Goal: Transaction & Acquisition: Purchase product/service

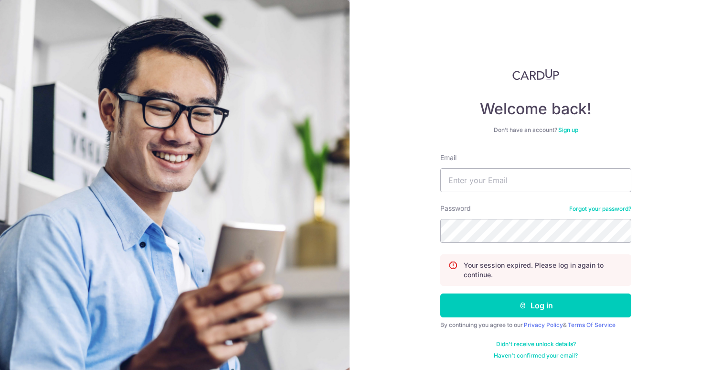
click at [484, 161] on div "Email" at bounding box center [536, 172] width 191 height 39
click at [486, 173] on input "Email" at bounding box center [536, 180] width 191 height 24
type input "melvrickgoh@hotmail.com"
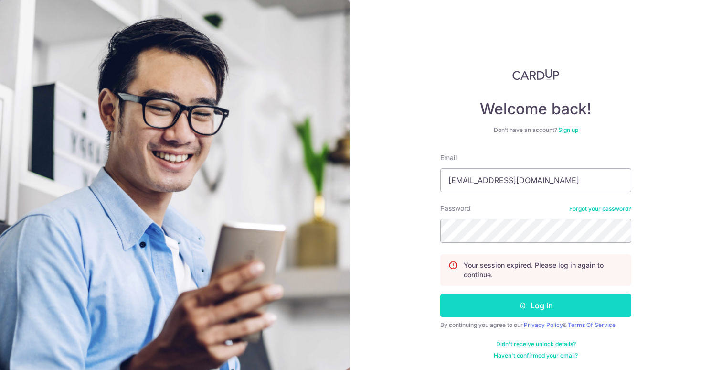
click at [508, 299] on button "Log in" at bounding box center [536, 305] width 191 height 24
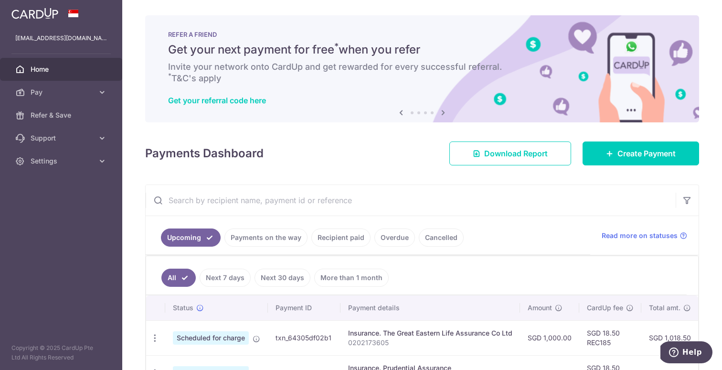
click at [440, 114] on icon at bounding box center [443, 113] width 11 height 12
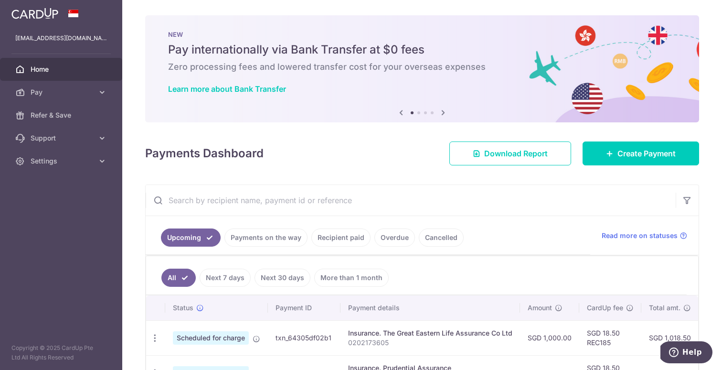
click at [440, 114] on icon at bounding box center [443, 113] width 11 height 12
click at [443, 114] on icon at bounding box center [443, 113] width 11 height 12
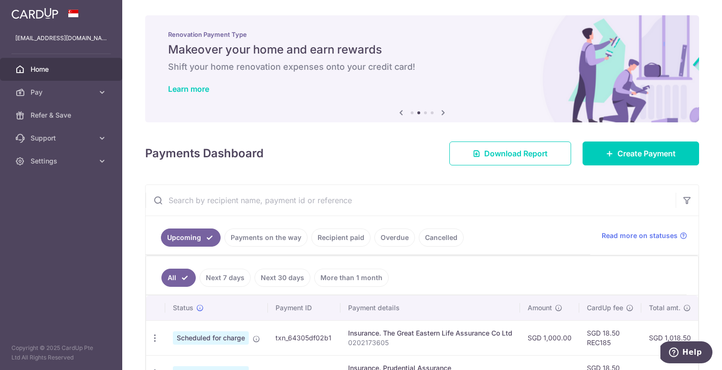
click at [443, 114] on icon at bounding box center [443, 113] width 11 height 12
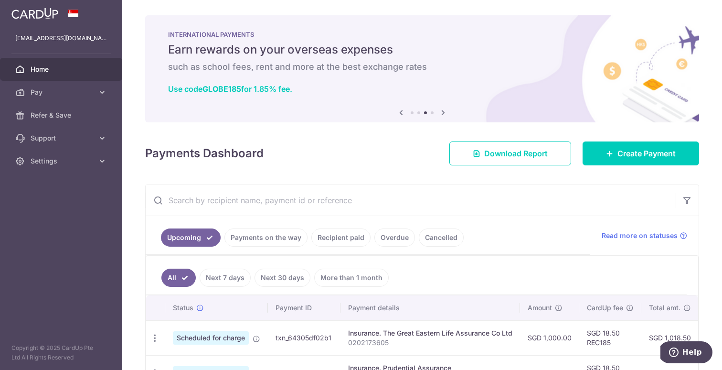
click at [443, 114] on icon at bounding box center [443, 113] width 11 height 12
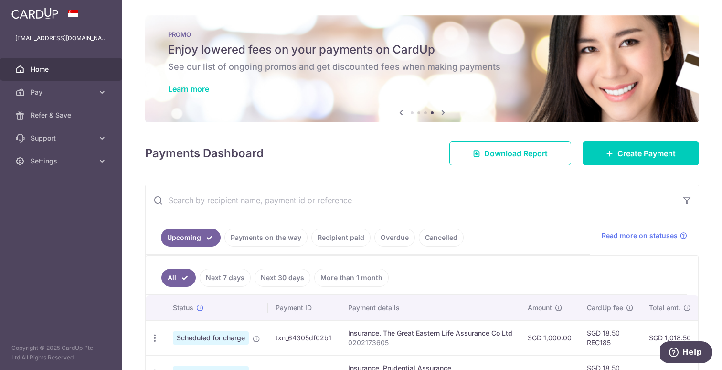
click at [443, 114] on icon at bounding box center [443, 113] width 11 height 12
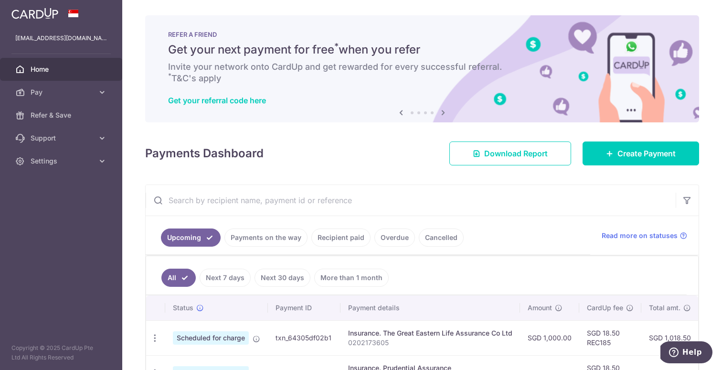
click at [443, 114] on icon at bounding box center [443, 113] width 11 height 12
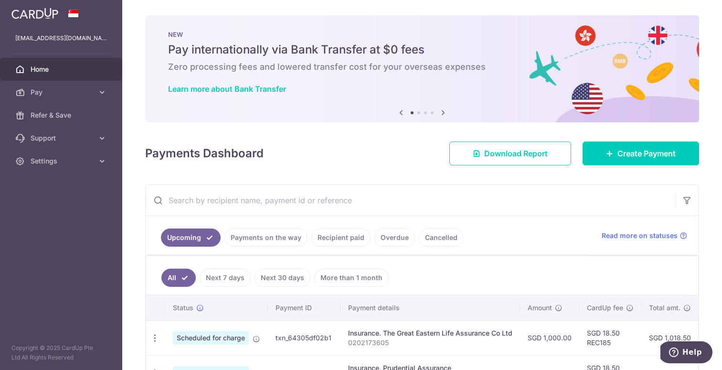
click at [404, 114] on icon at bounding box center [401, 113] width 11 height 12
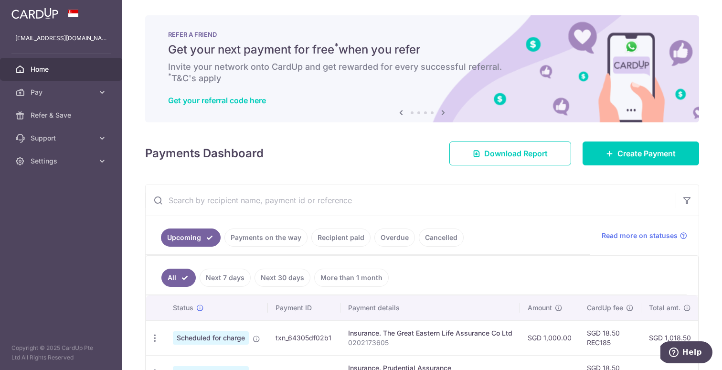
click at [396, 112] on icon at bounding box center [401, 113] width 11 height 12
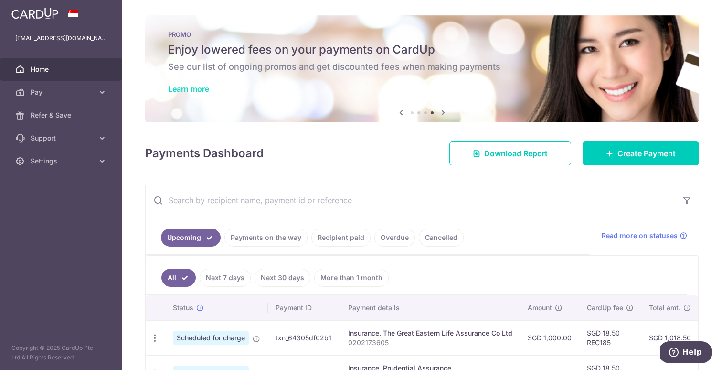
click at [177, 92] on link "Learn more" at bounding box center [188, 89] width 41 height 10
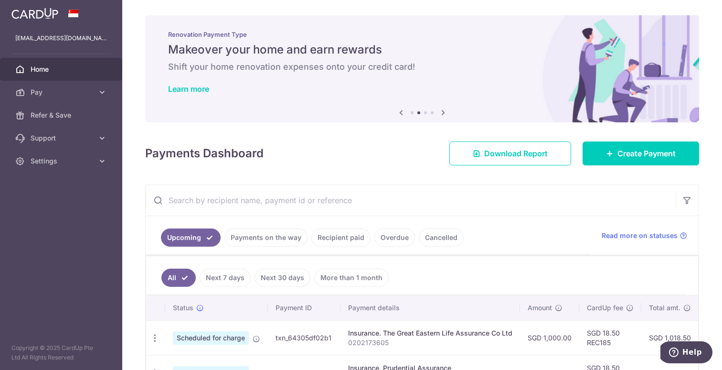
click at [371, 142] on div "Payments Dashboard Download Report Create Payment" at bounding box center [422, 152] width 554 height 28
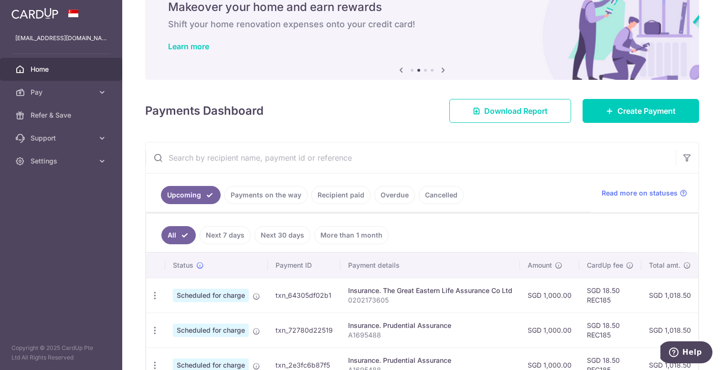
scroll to position [144, 0]
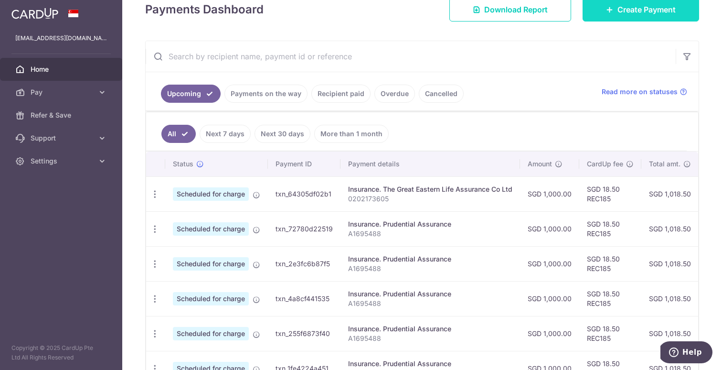
click at [611, 8] on icon at bounding box center [610, 10] width 8 height 8
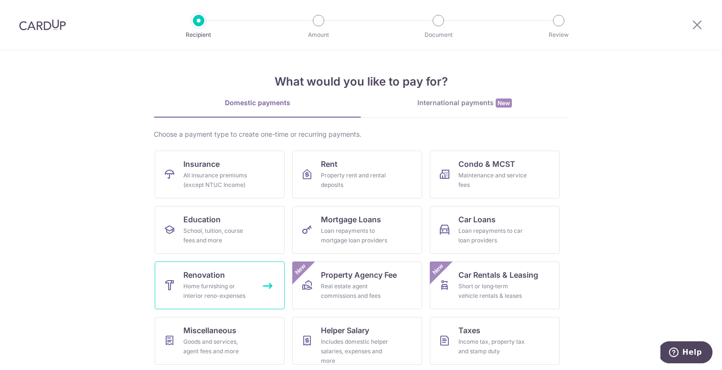
click at [246, 272] on link "Renovation Home furnishing or interior reno-expenses" at bounding box center [220, 285] width 130 height 48
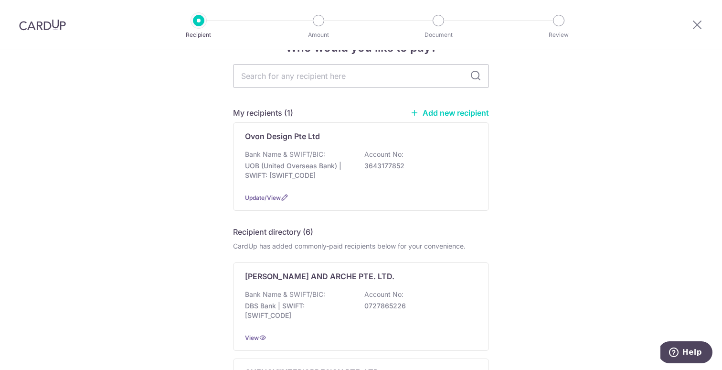
scroll to position [45, 0]
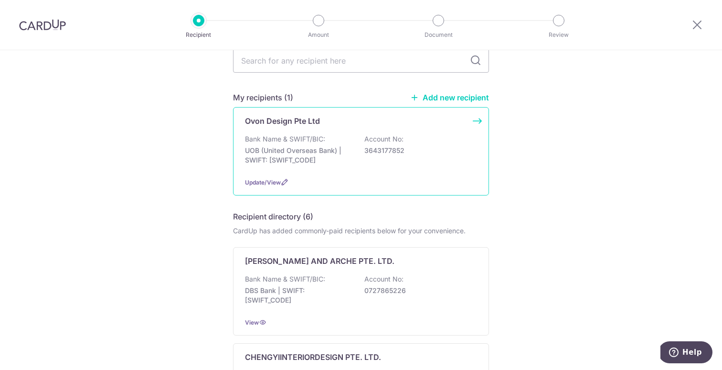
click at [389, 126] on div "Ovon Design Pte Ltd" at bounding box center [355, 120] width 221 height 11
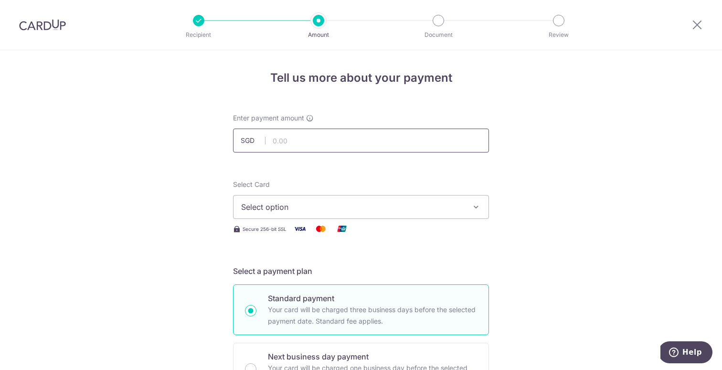
click at [456, 140] on input "text" at bounding box center [361, 141] width 256 height 24
click at [418, 147] on input "text" at bounding box center [361, 141] width 256 height 24
type input "2,500.00"
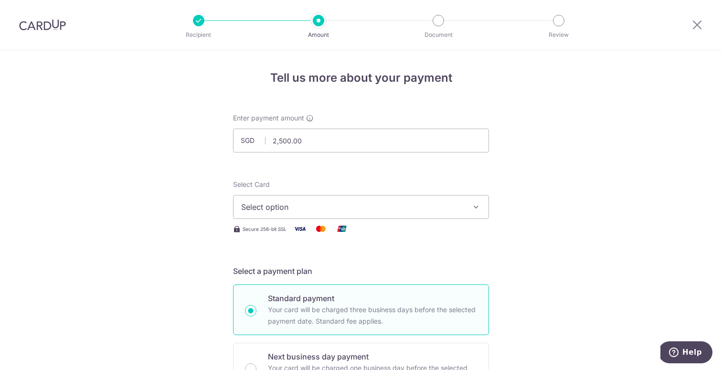
click at [275, 212] on span "Select option" at bounding box center [352, 206] width 223 height 11
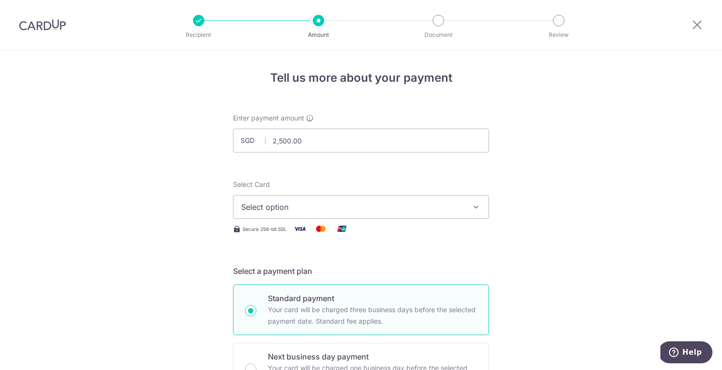
click at [259, 203] on span "Select option" at bounding box center [352, 206] width 223 height 11
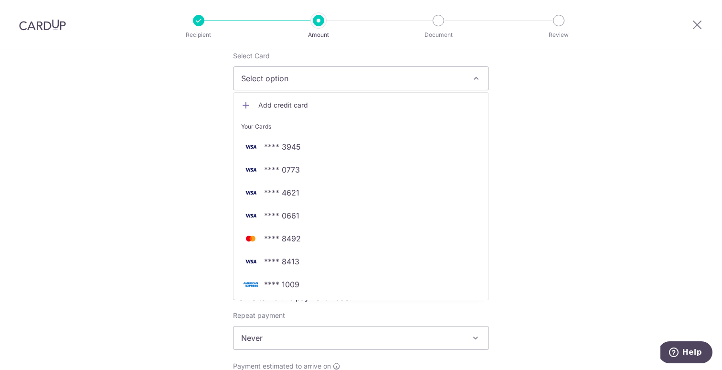
scroll to position [147, 0]
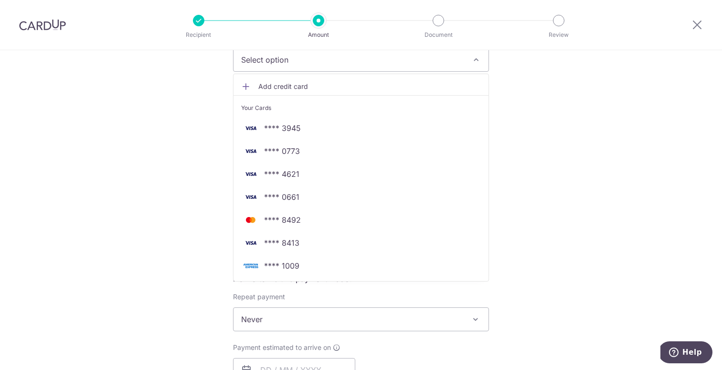
click at [197, 204] on div "Tell us more about your payment Enter payment amount SGD 2,500.00 2500.00 Selec…" at bounding box center [361, 367] width 722 height 928
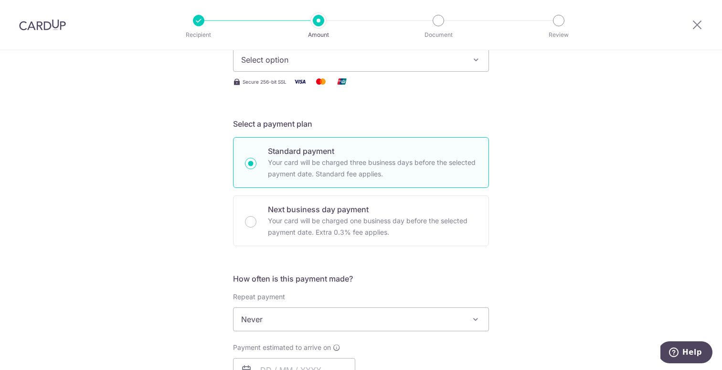
click at [291, 307] on span "Never" at bounding box center [361, 319] width 256 height 24
click at [171, 168] on div "Tell us more about your payment Enter payment amount SGD 2,500.00 2500.00 Selec…" at bounding box center [361, 367] width 722 height 928
click at [255, 63] on span "Select option" at bounding box center [352, 59] width 223 height 11
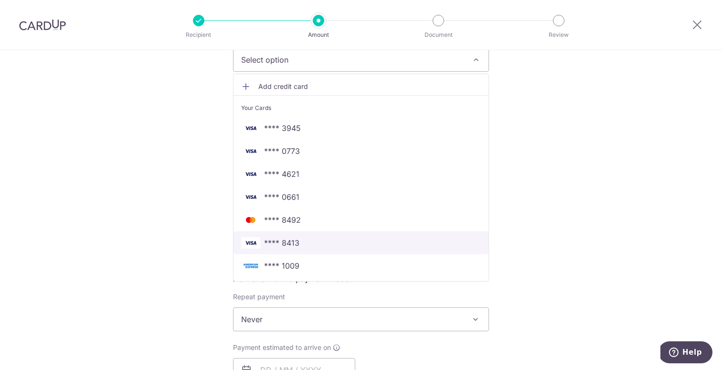
click at [282, 242] on span "**** 8413" at bounding box center [281, 242] width 35 height 11
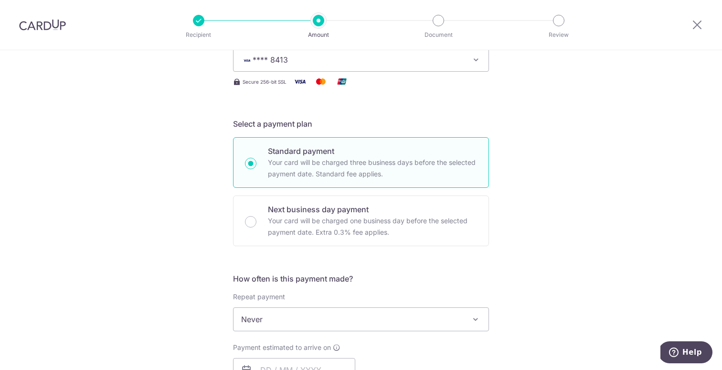
click at [179, 174] on div "Tell us more about your payment Enter payment amount SGD 2,500.00 2500.00 Selec…" at bounding box center [361, 367] width 722 height 928
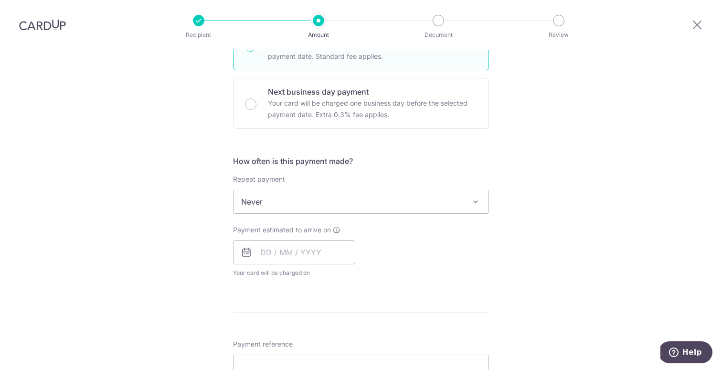
scroll to position [358, 0]
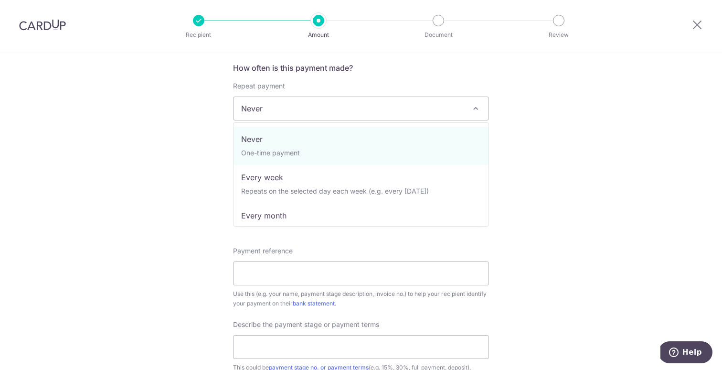
click at [258, 117] on span "Never" at bounding box center [361, 108] width 255 height 23
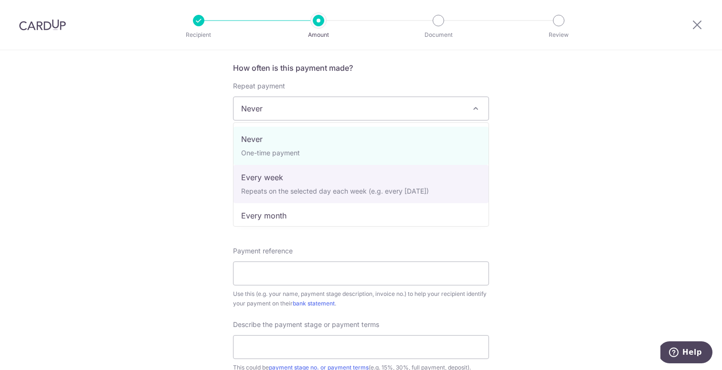
select select "2"
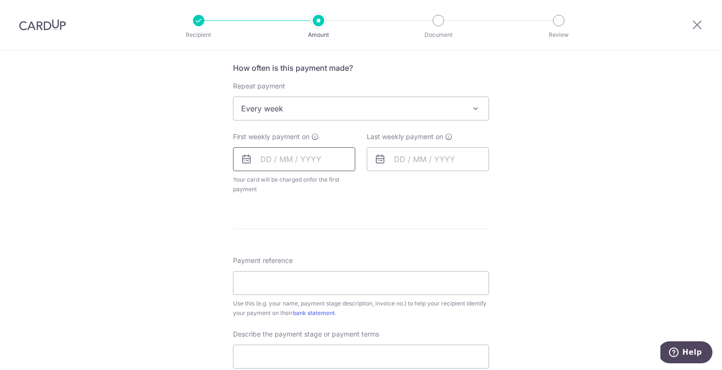
click at [276, 156] on input "text" at bounding box center [294, 159] width 122 height 24
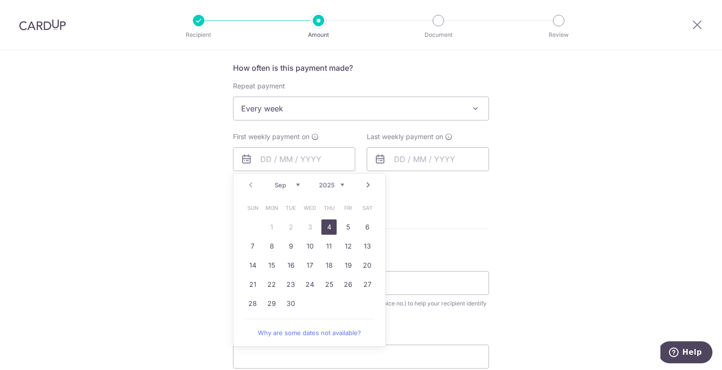
click at [326, 231] on link "4" at bounding box center [329, 226] width 15 height 15
type input "04/09/2025"
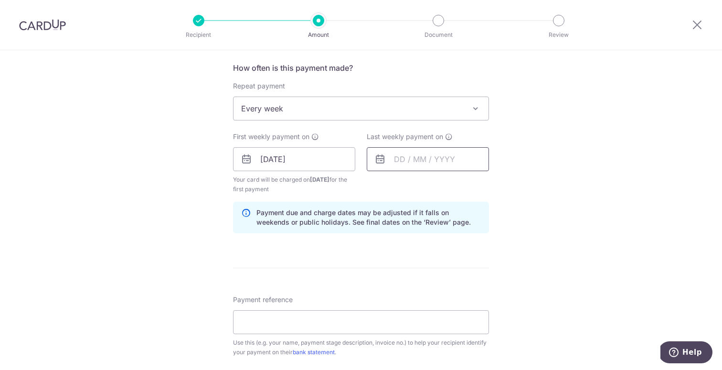
click at [405, 161] on input "text" at bounding box center [428, 159] width 122 height 24
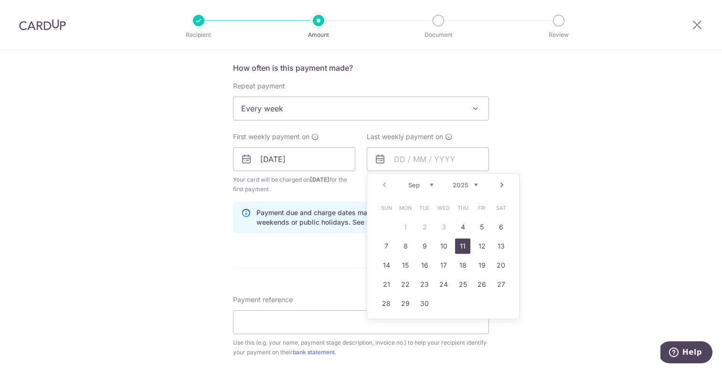
click at [463, 242] on link "11" at bounding box center [462, 245] width 15 height 15
type input "[DATE]"
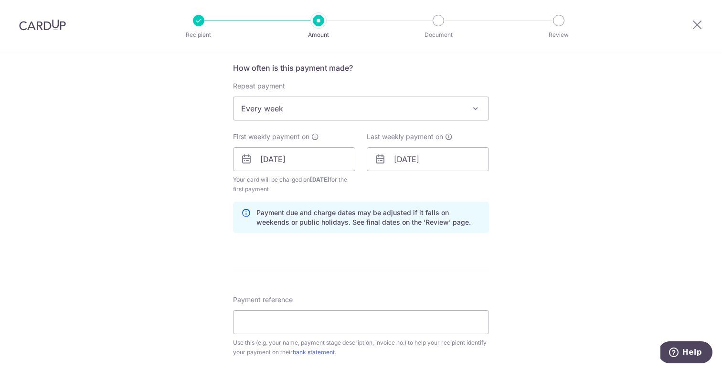
click at [521, 183] on div "Tell us more about your payment Enter payment amount SGD 2,500.00 2500.00 Selec…" at bounding box center [361, 180] width 722 height 977
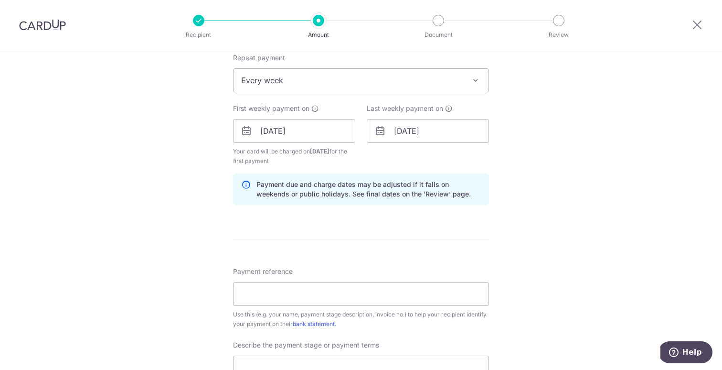
scroll to position [390, 0]
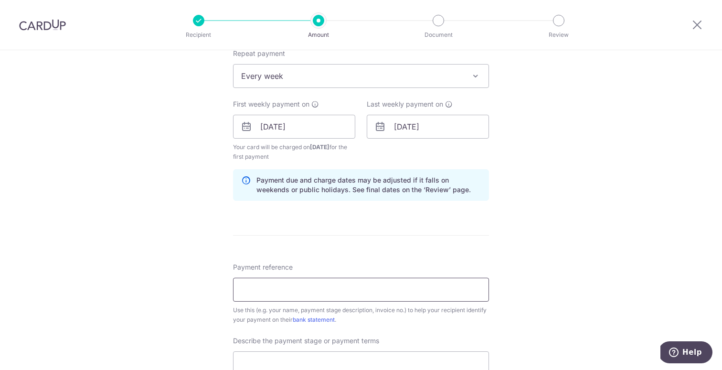
click at [392, 293] on input "Payment reference" at bounding box center [361, 290] width 256 height 24
paste input "OD2025_05_1165"
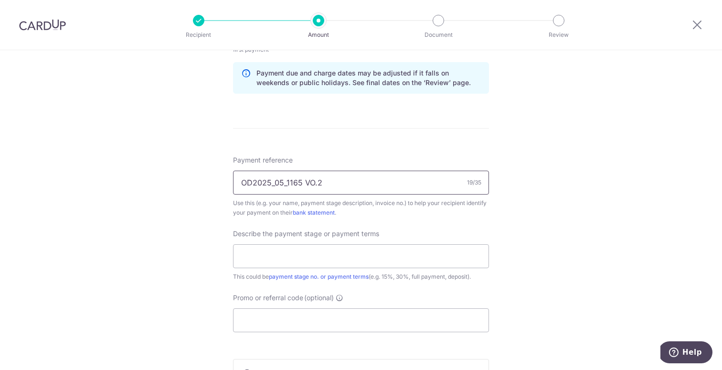
scroll to position [503, 0]
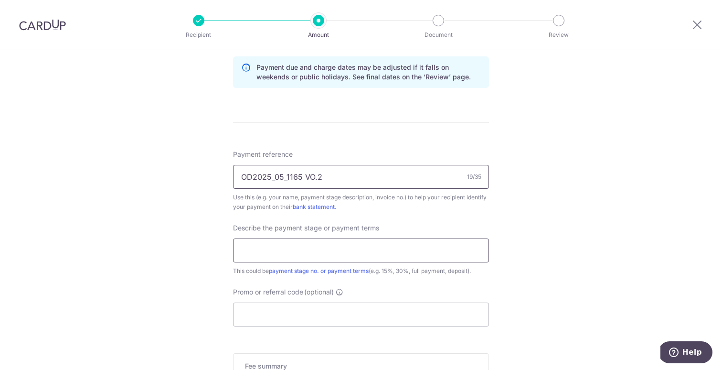
type input "OD2025_05_1165 VO.2"
click at [273, 257] on input "text" at bounding box center [361, 250] width 256 height 24
type input "Final payment"
click at [271, 311] on input "Promo or referral code (optional)" at bounding box center [361, 314] width 256 height 24
paste input "REC185"
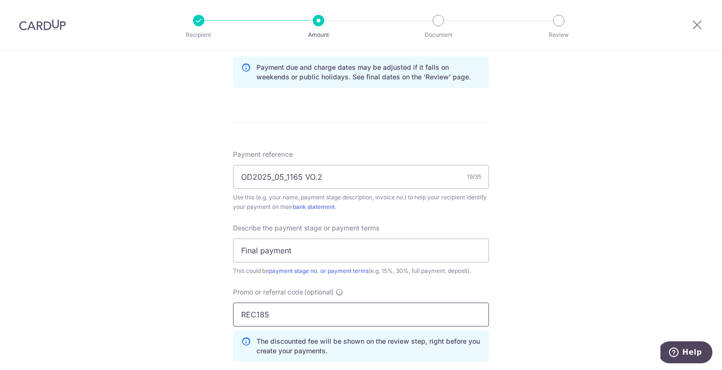
type input "REC185"
click at [215, 293] on div "Tell us more about your payment Enter payment amount SGD 2,500.00 2500.00 Selec…" at bounding box center [361, 57] width 722 height 1020
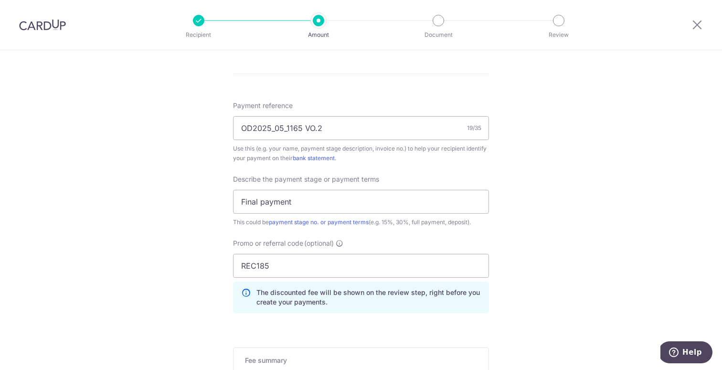
scroll to position [690, 0]
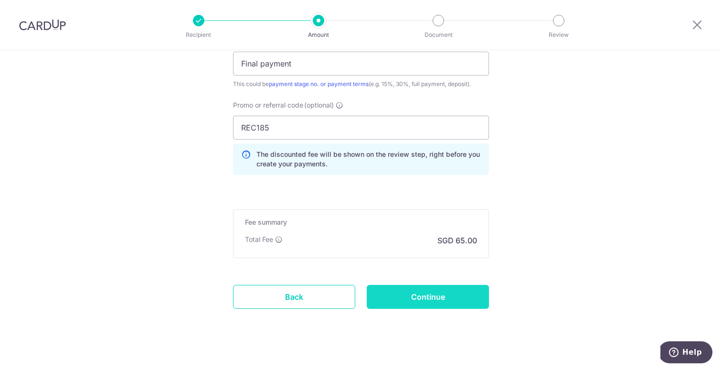
click at [398, 298] on input "Continue" at bounding box center [428, 297] width 122 height 24
type input "Create Schedule"
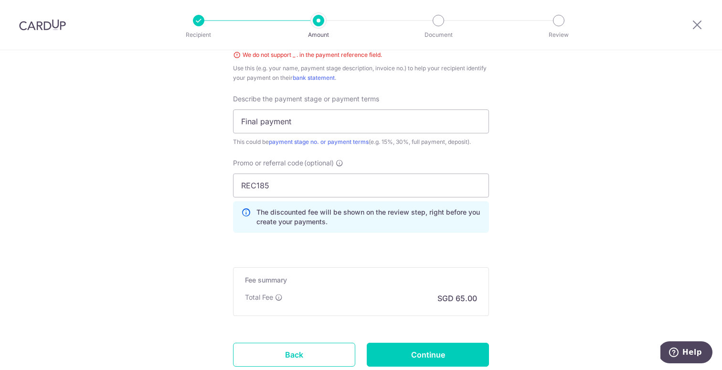
scroll to position [482, 0]
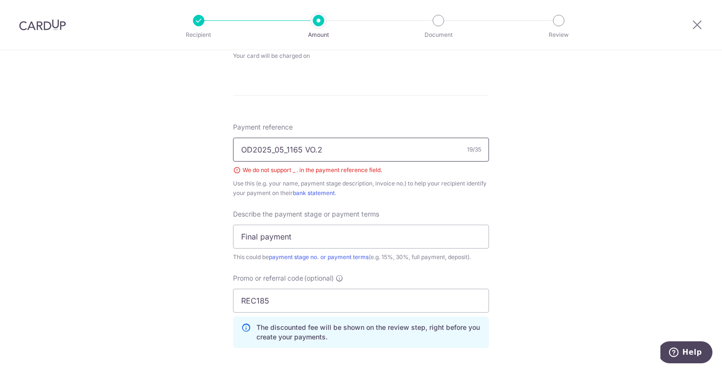
click at [276, 150] on input "OD2025_05_1165 VO.2" at bounding box center [361, 150] width 256 height 24
click at [284, 151] on input "OD2025 05_1165 VO.2" at bounding box center [361, 150] width 256 height 24
click at [313, 151] on input "OD2025 05 1165 VO.2" at bounding box center [361, 150] width 256 height 24
type input "OD2025 05 1165 VO2"
click at [210, 181] on div "Tell us more about your payment Enter payment amount SGD 2,500.00 2500.00 Selec…" at bounding box center [361, 61] width 722 height 985
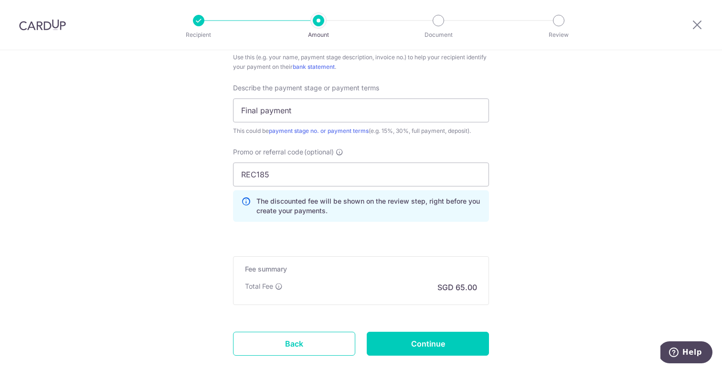
scroll to position [665, 0]
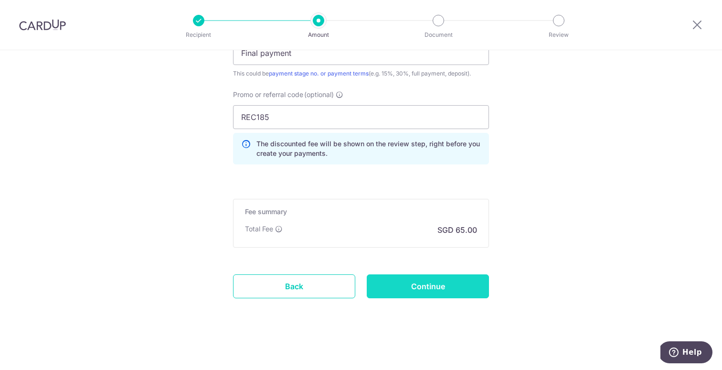
click at [423, 298] on input "Continue" at bounding box center [428, 286] width 122 height 24
type input "Create Schedule"
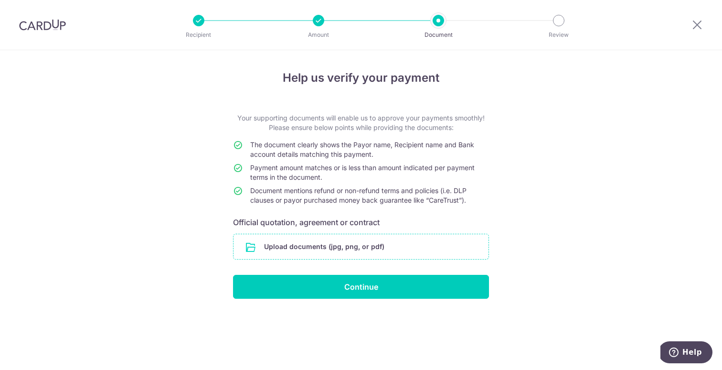
click at [320, 245] on input "file" at bounding box center [361, 246] width 255 height 25
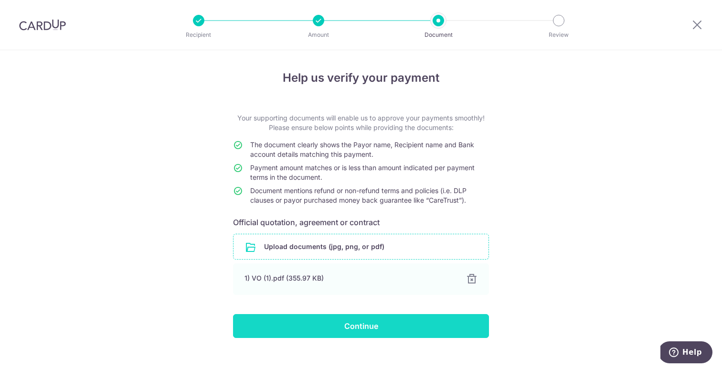
click at [404, 330] on input "Continue" at bounding box center [361, 326] width 256 height 24
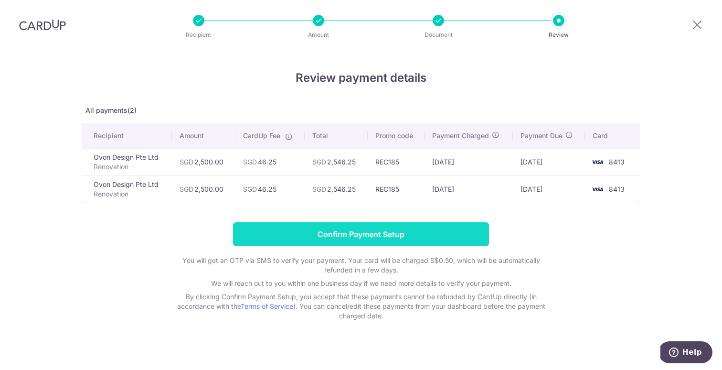
click at [375, 233] on input "Confirm Payment Setup" at bounding box center [361, 234] width 256 height 24
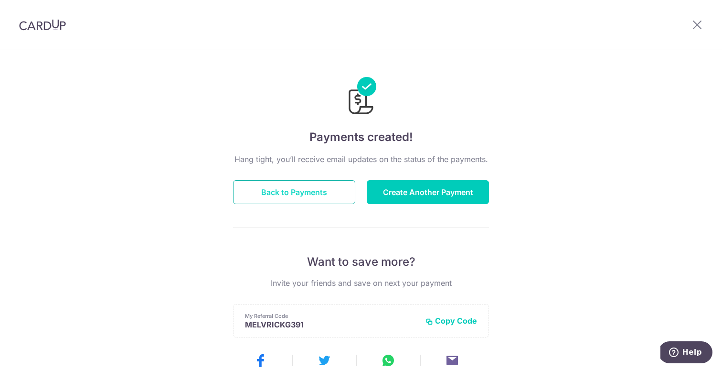
click at [333, 186] on button "Back to Payments" at bounding box center [294, 192] width 122 height 24
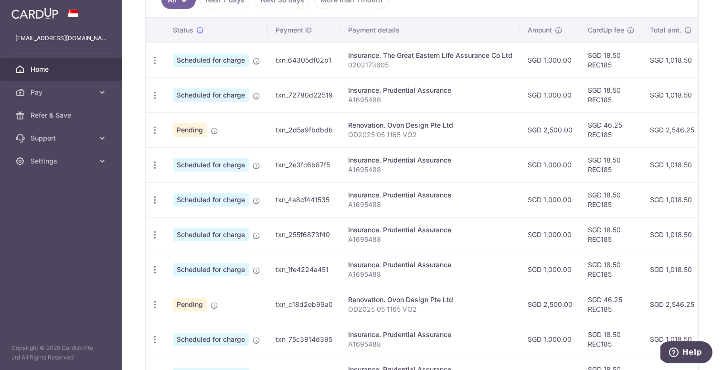
scroll to position [245, 0]
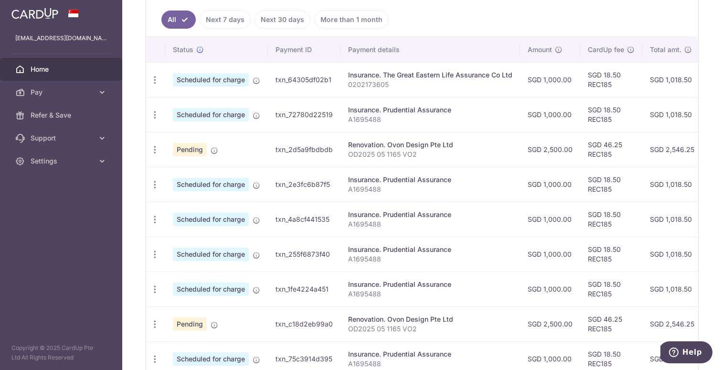
scroll to position [121, 0]
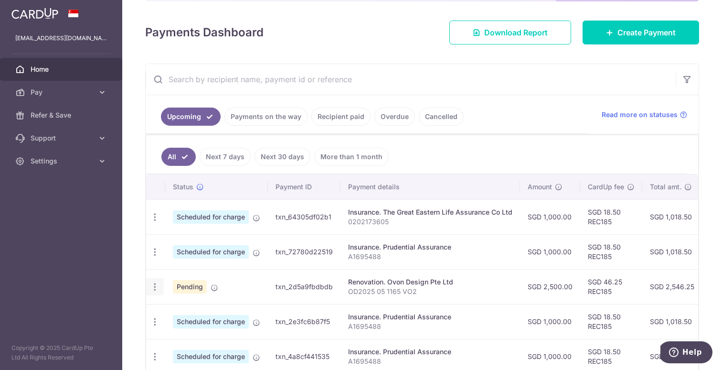
click at [157, 284] on icon "button" at bounding box center [155, 287] width 10 height 10
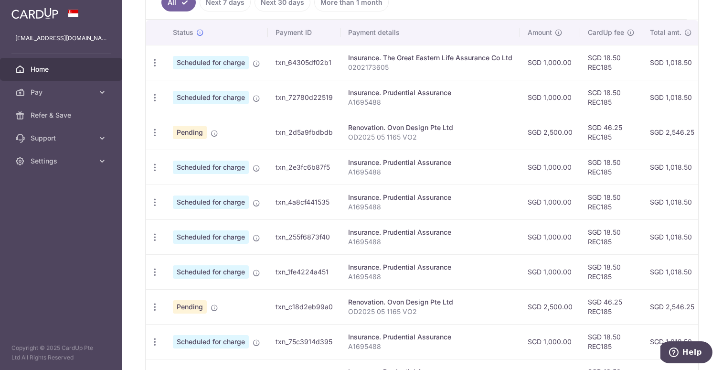
scroll to position [151, 0]
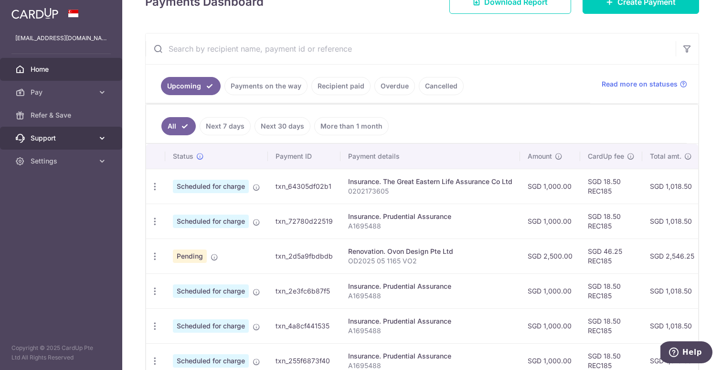
click at [76, 141] on span "Support" at bounding box center [62, 138] width 63 height 10
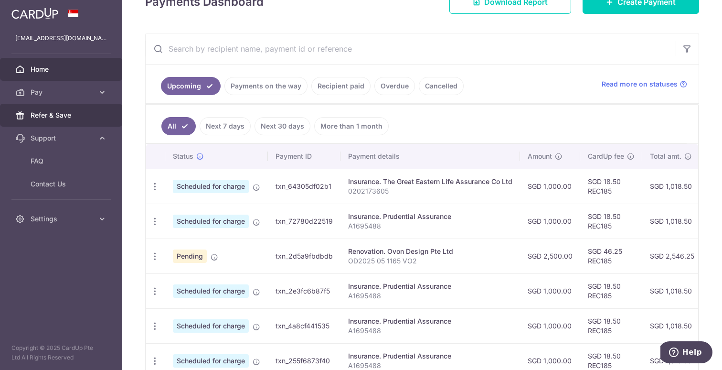
click at [78, 110] on span "Refer & Save" at bounding box center [62, 115] width 63 height 10
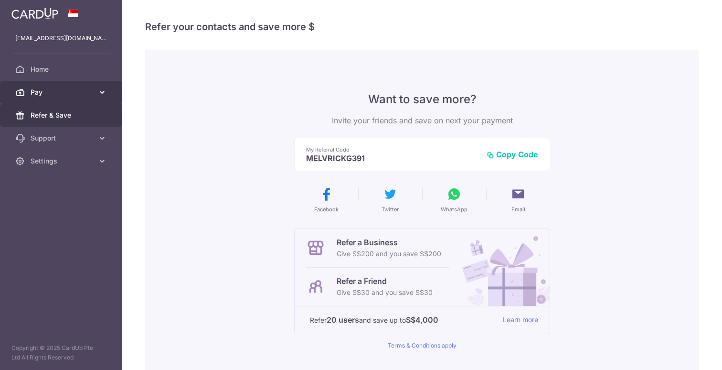
click at [85, 98] on link "Pay" at bounding box center [61, 92] width 122 height 23
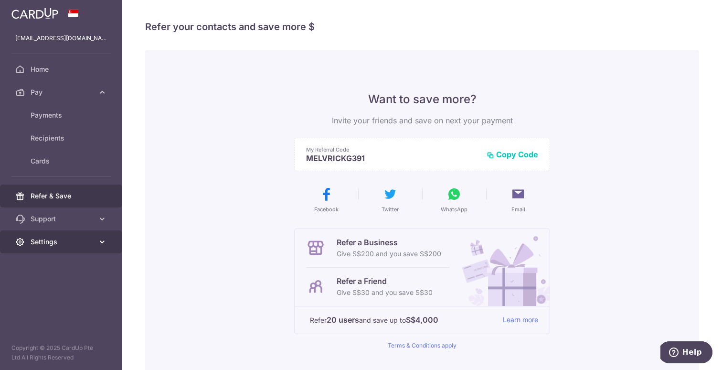
click at [56, 244] on span "Settings" at bounding box center [62, 242] width 63 height 10
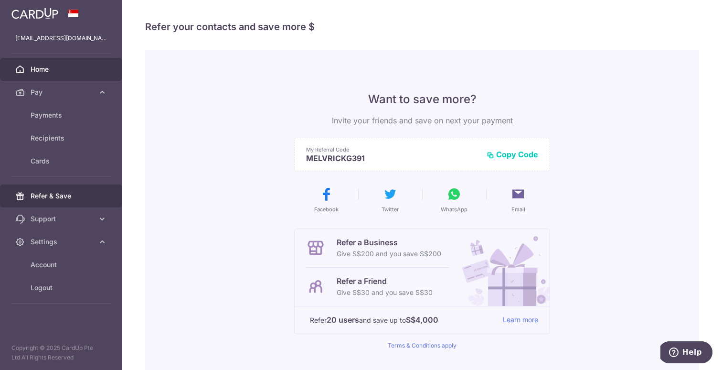
click at [50, 68] on span "Home" at bounding box center [62, 70] width 63 height 10
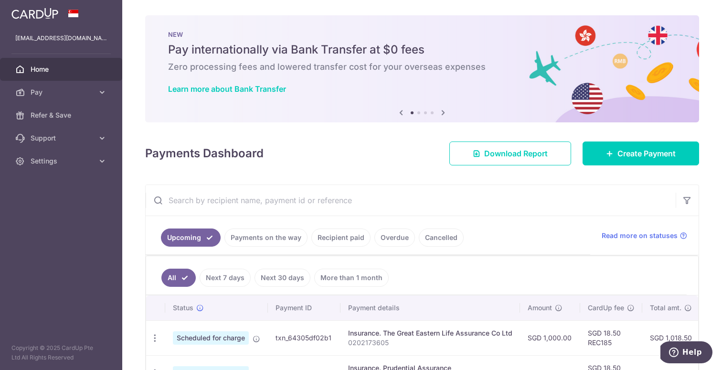
click at [277, 237] on link "Payments on the way" at bounding box center [266, 237] width 83 height 18
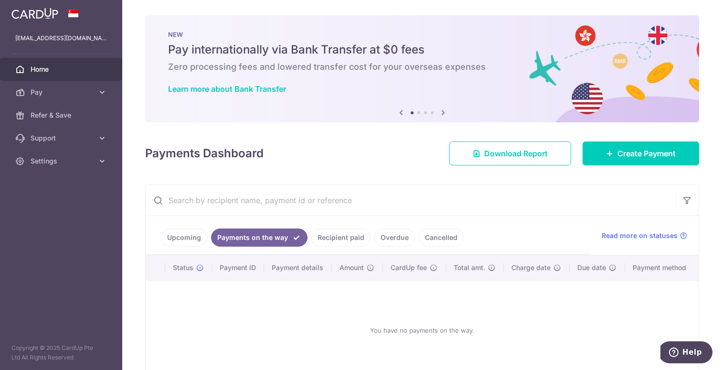
click at [186, 239] on link "Upcoming" at bounding box center [184, 237] width 46 height 18
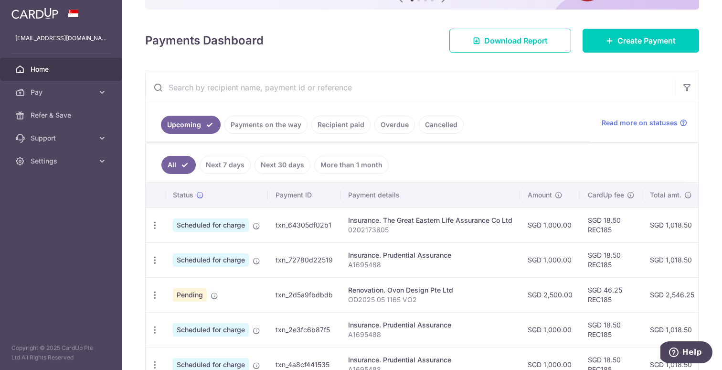
scroll to position [169, 0]
